Goal: Information Seeking & Learning: Learn about a topic

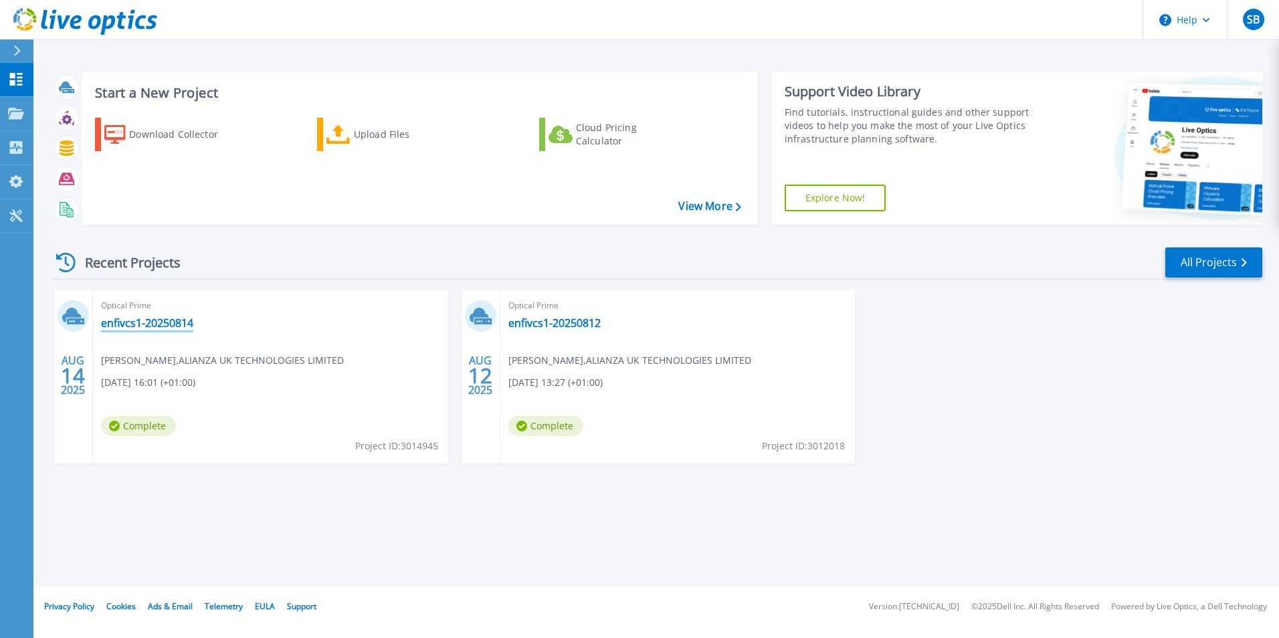
click at [146, 320] on link "enfivcs1-20250814" at bounding box center [147, 322] width 92 height 13
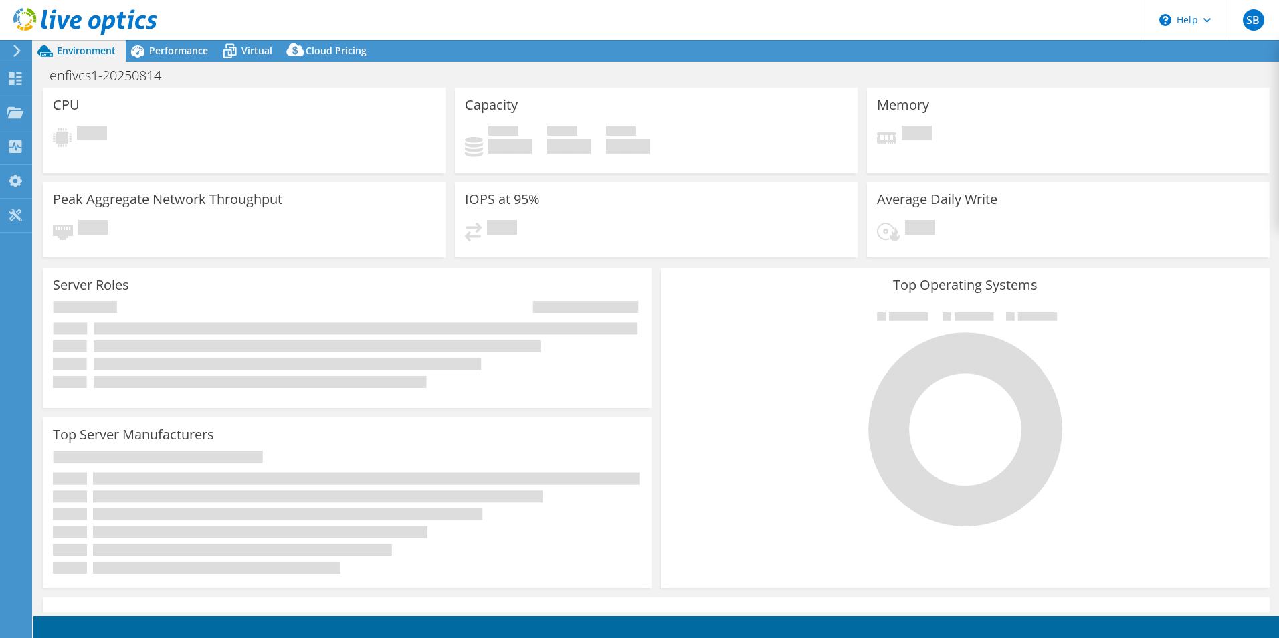
select select "EULondon"
select select "GBP"
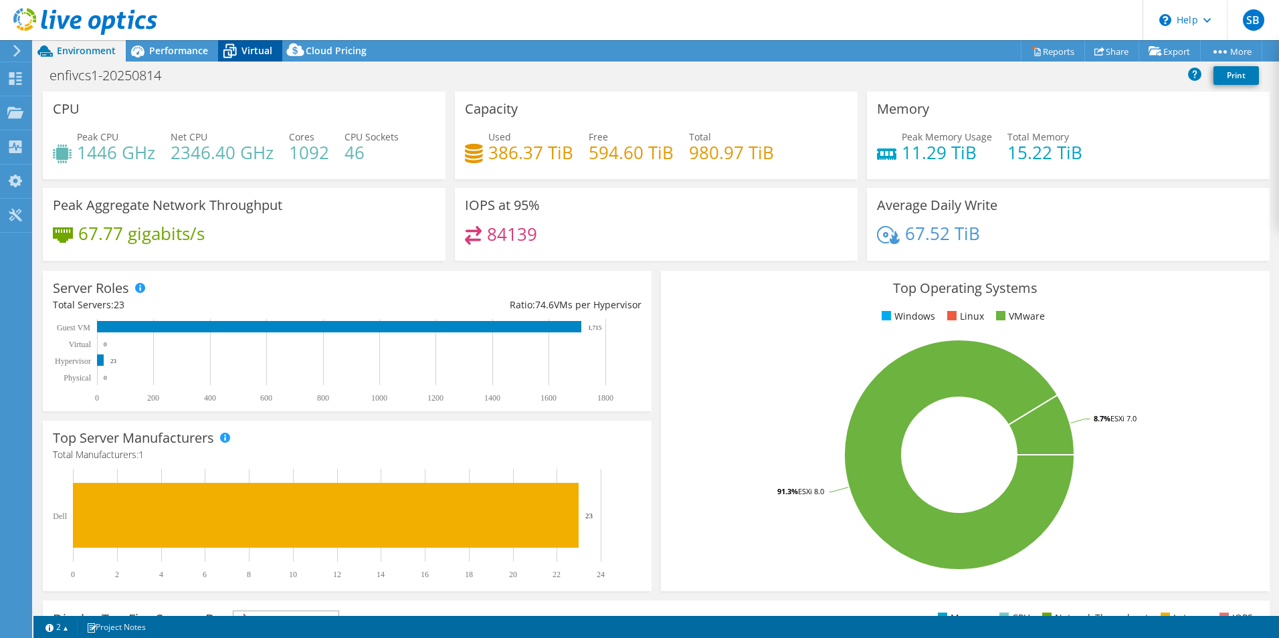
click at [241, 48] on icon at bounding box center [229, 50] width 23 height 23
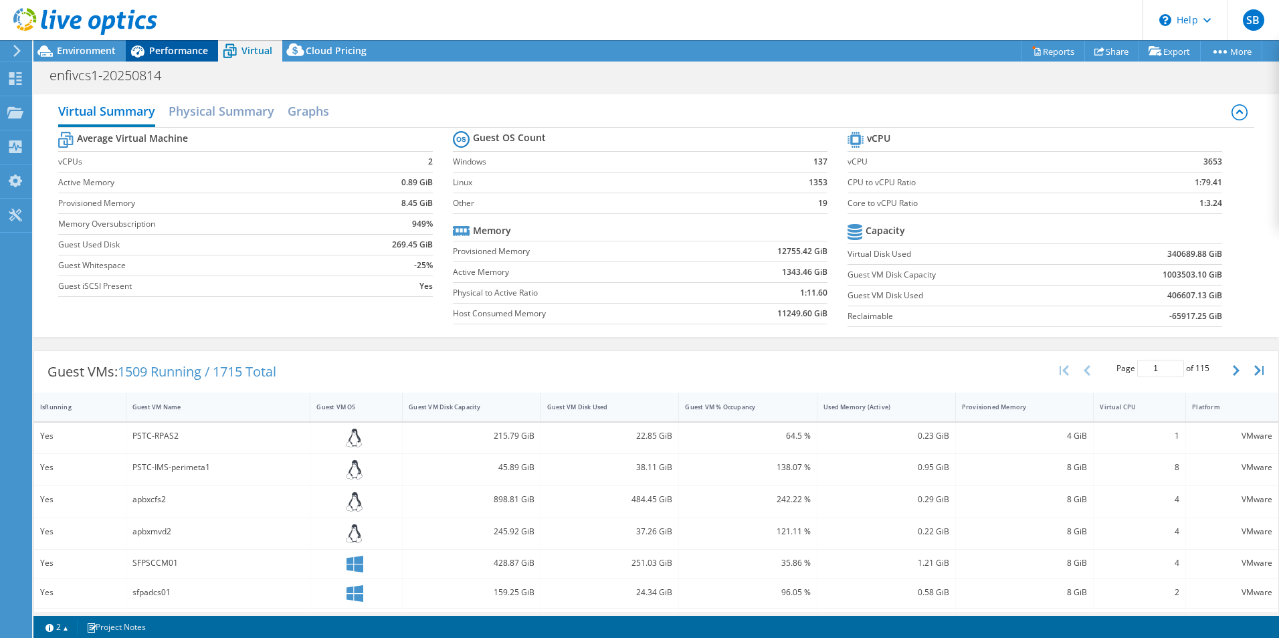
click at [200, 53] on span "Performance" at bounding box center [178, 50] width 59 height 13
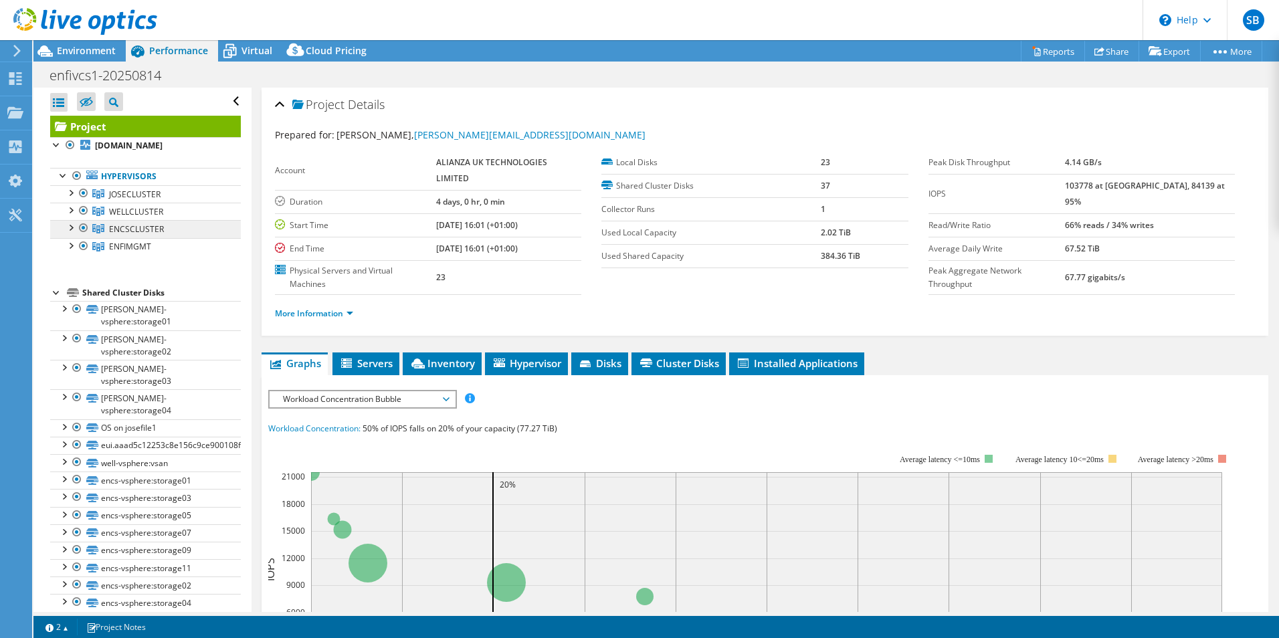
click at [175, 203] on link "ENCSCLUSTER" at bounding box center [145, 193] width 191 height 17
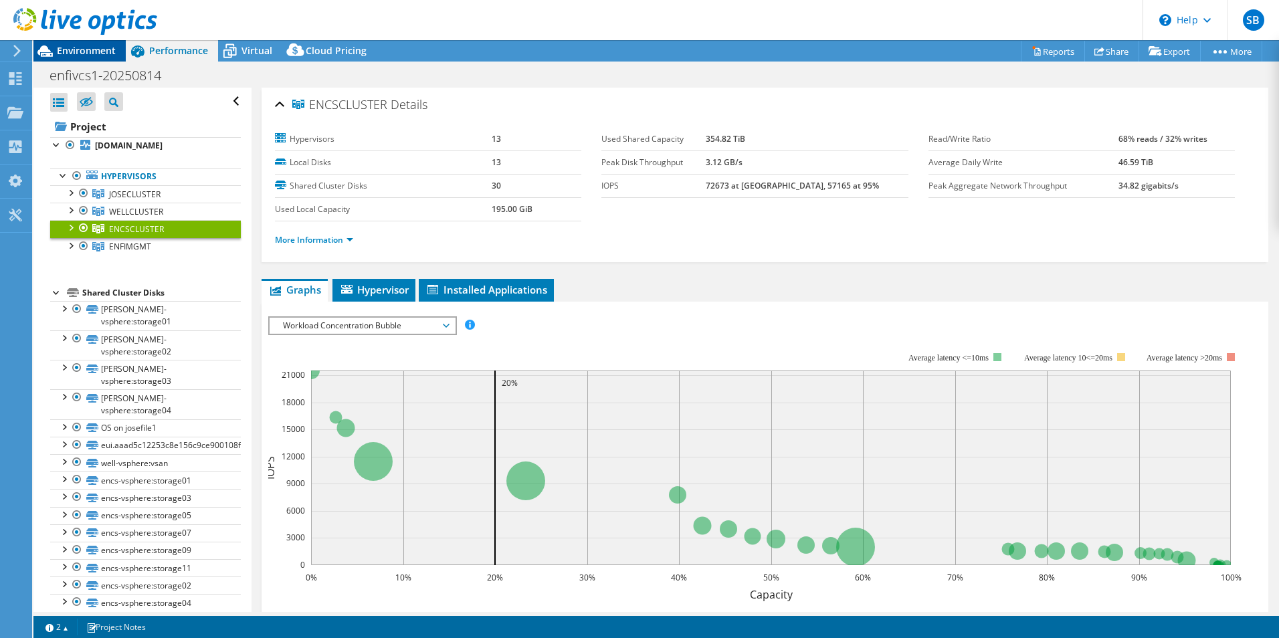
click at [82, 52] on span "Environment" at bounding box center [86, 50] width 59 height 13
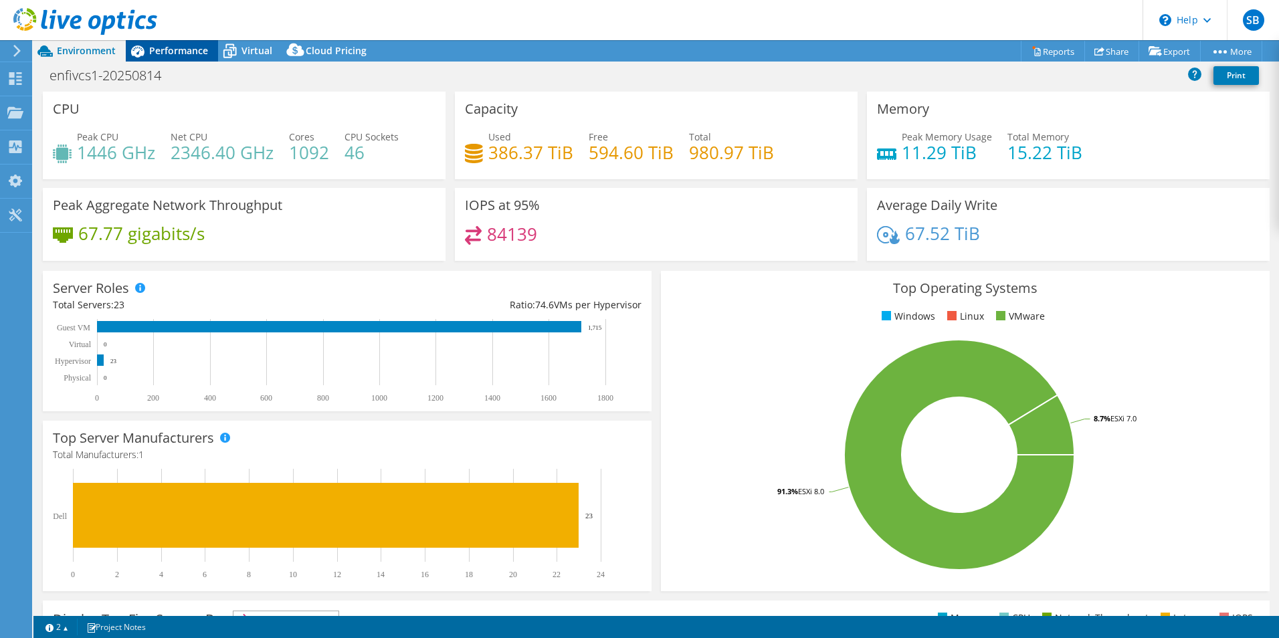
click at [184, 58] on div "Performance" at bounding box center [172, 50] width 92 height 21
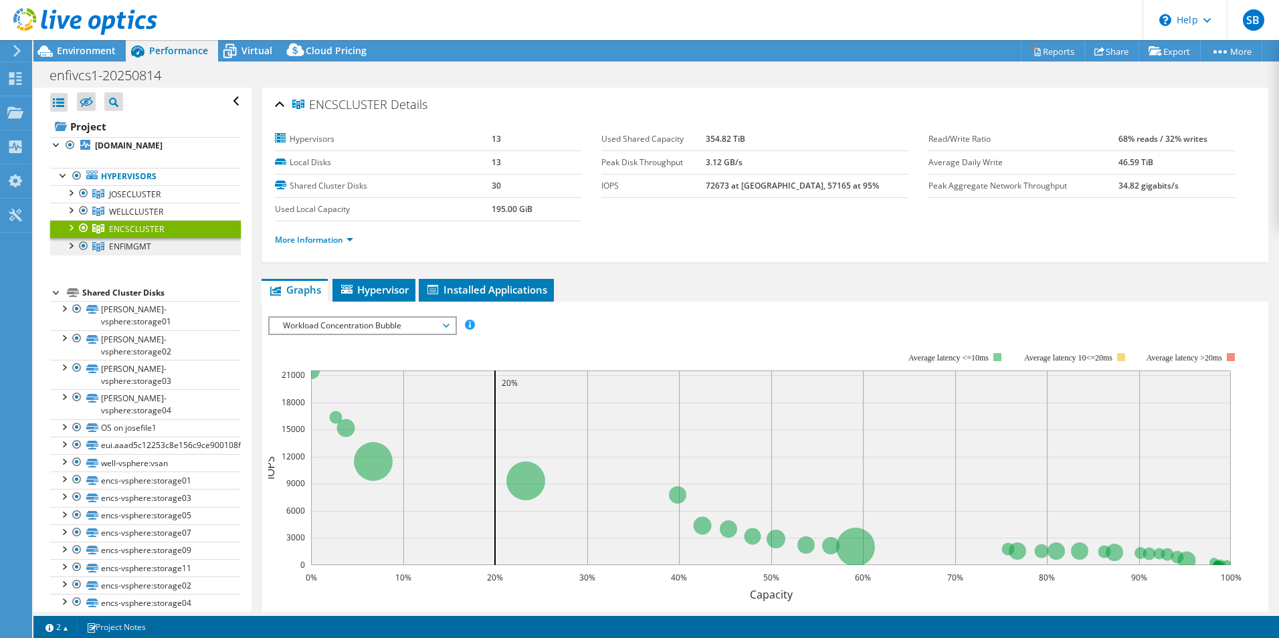
click at [173, 203] on link "ENFIMGMT" at bounding box center [145, 193] width 191 height 17
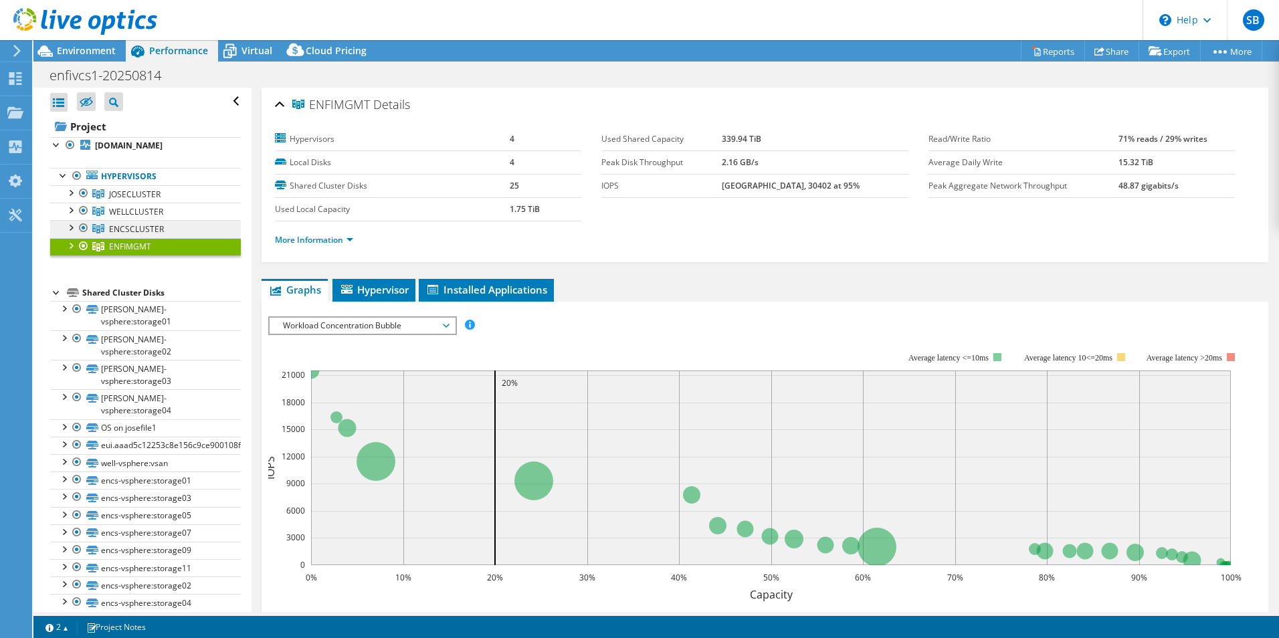
click at [176, 203] on link "ENCSCLUSTER" at bounding box center [145, 193] width 191 height 17
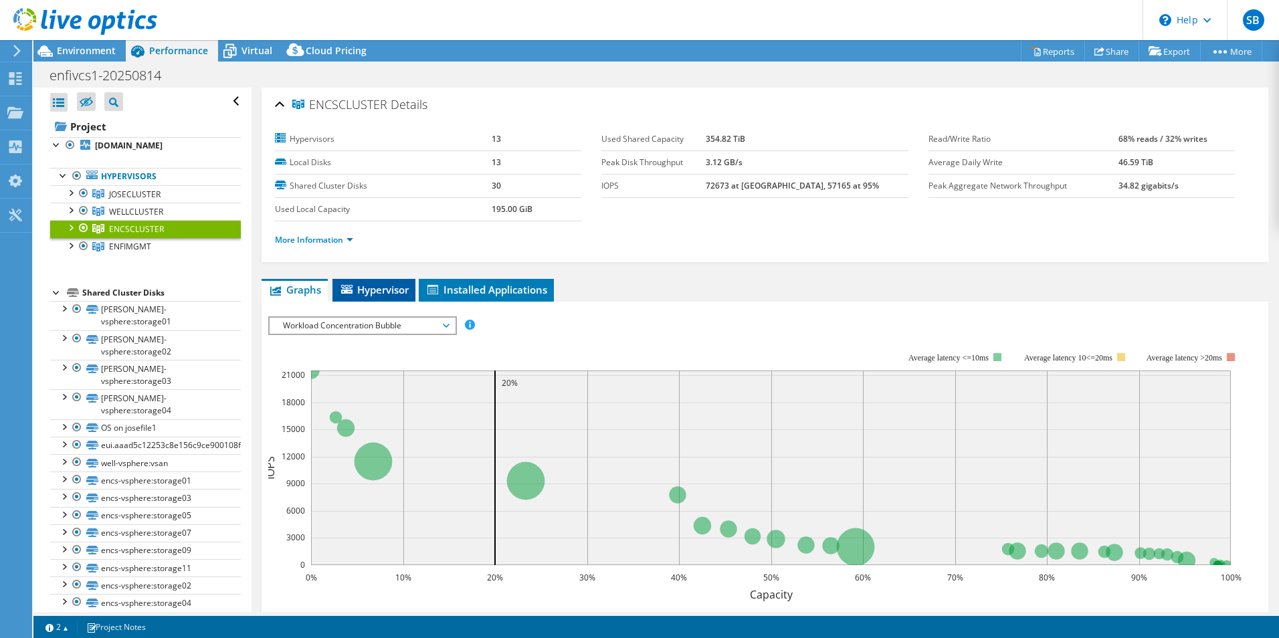
click at [360, 292] on span "Hypervisor" at bounding box center [374, 289] width 70 height 13
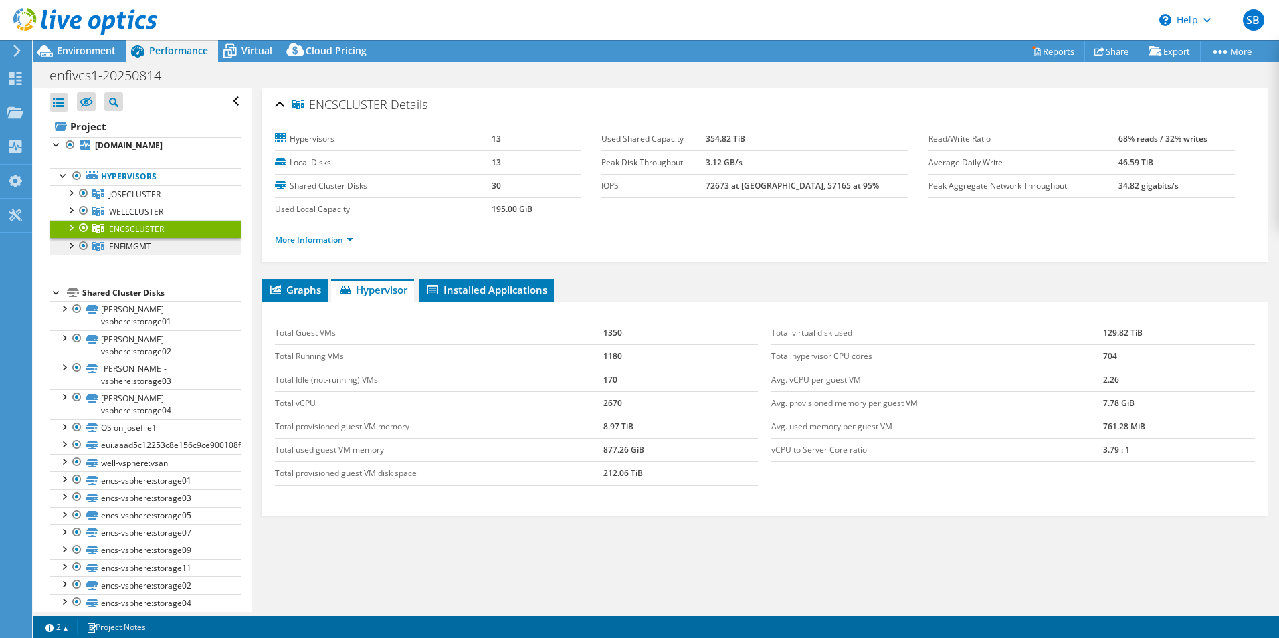
click at [139, 200] on span "ENFIMGMT" at bounding box center [134, 194] width 51 height 11
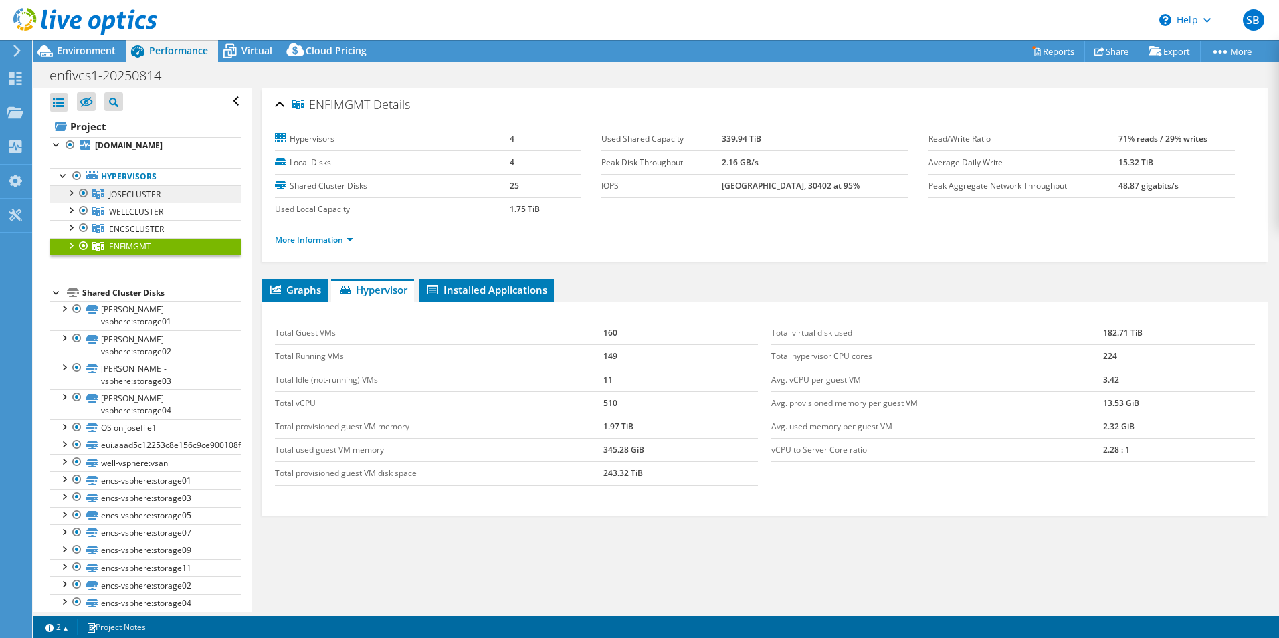
click at [138, 191] on span "JOSECLUSTER" at bounding box center [134, 194] width 51 height 11
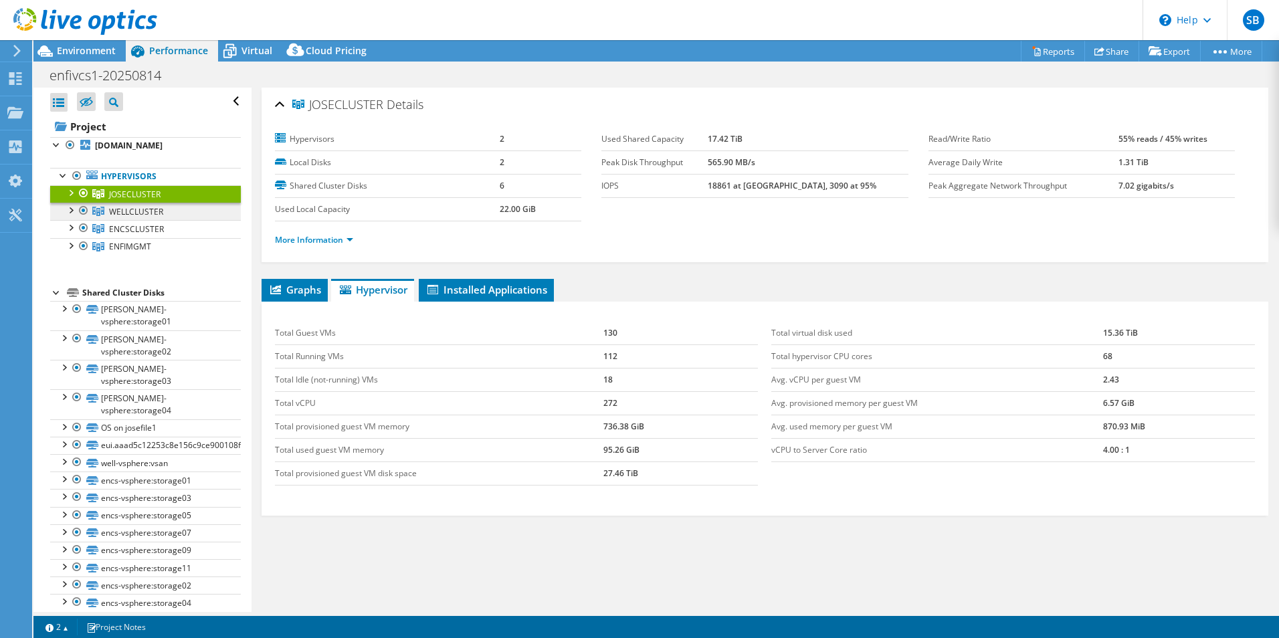
click at [141, 200] on span "WELLCLUSTER" at bounding box center [134, 194] width 51 height 11
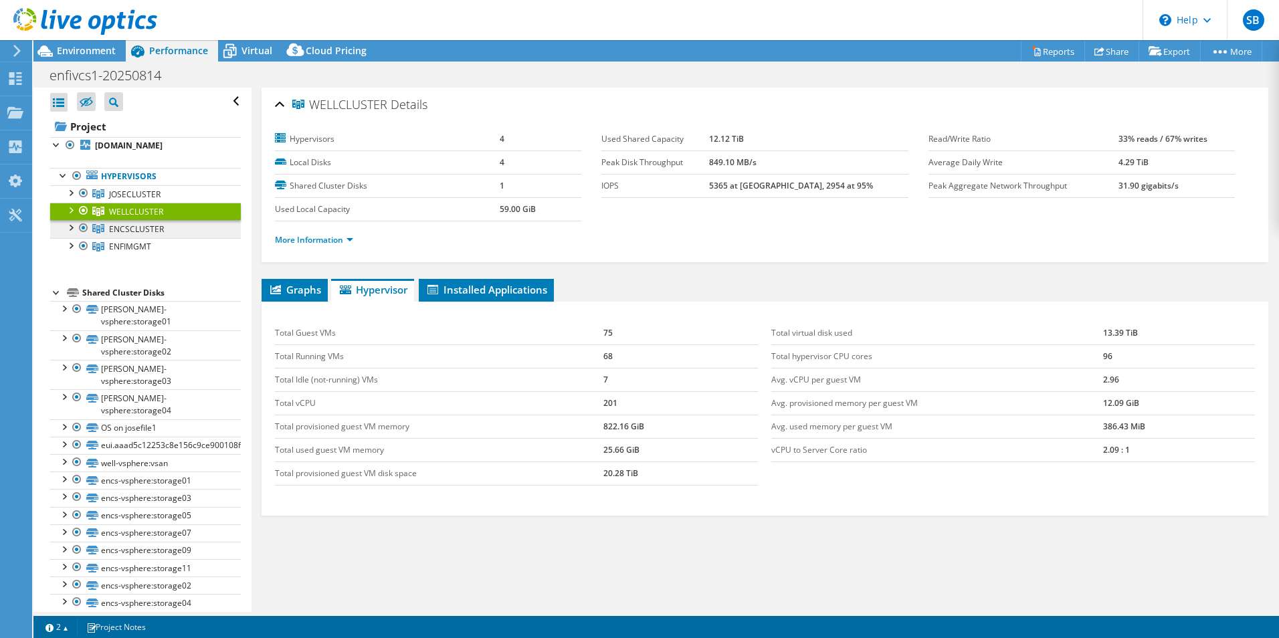
click at [150, 200] on span "ENCSCLUSTER" at bounding box center [134, 194] width 51 height 11
